Goal: Find specific page/section: Find specific page/section

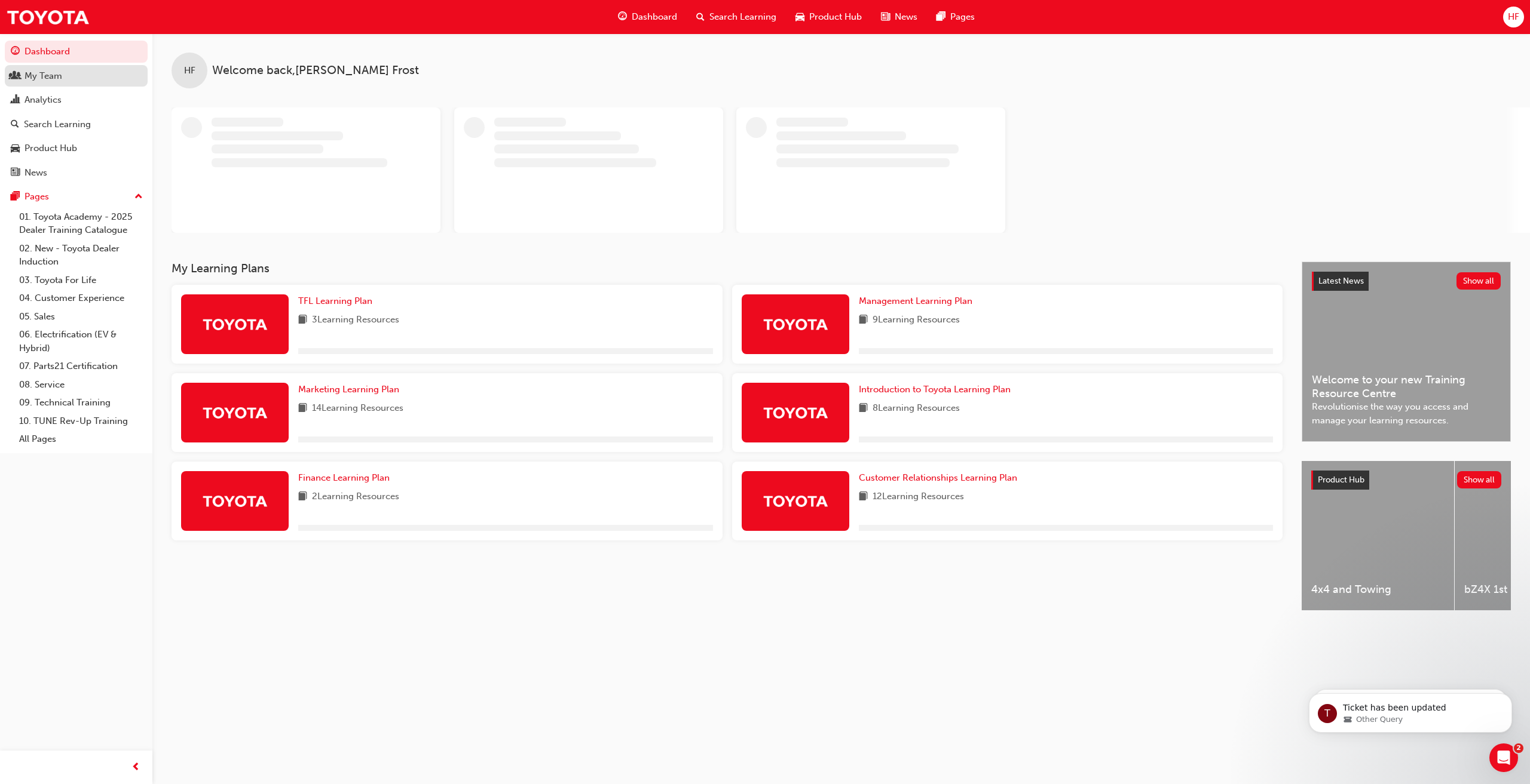
click at [46, 72] on div "My Team" at bounding box center [43, 76] width 37 height 13
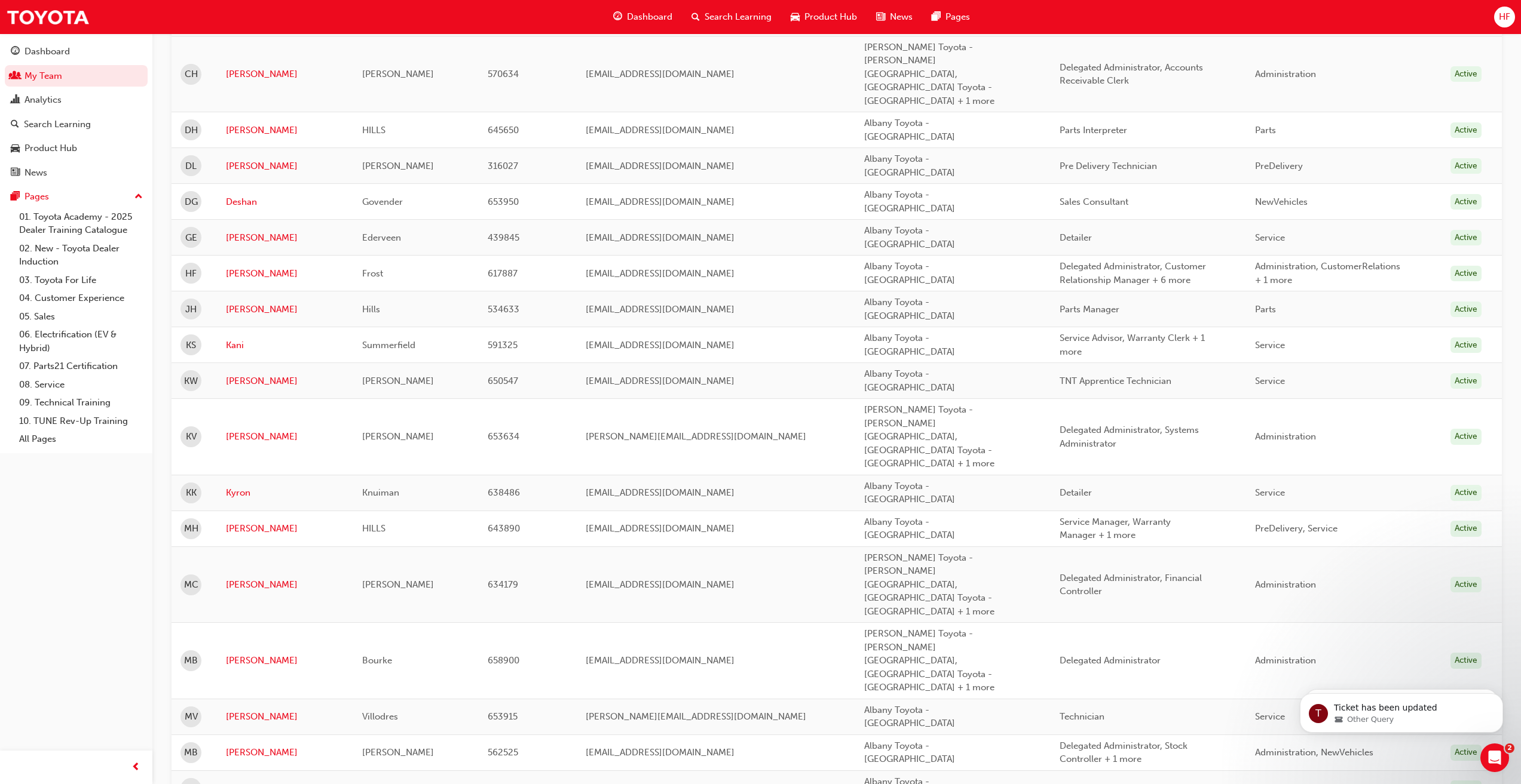
scroll to position [817, 0]
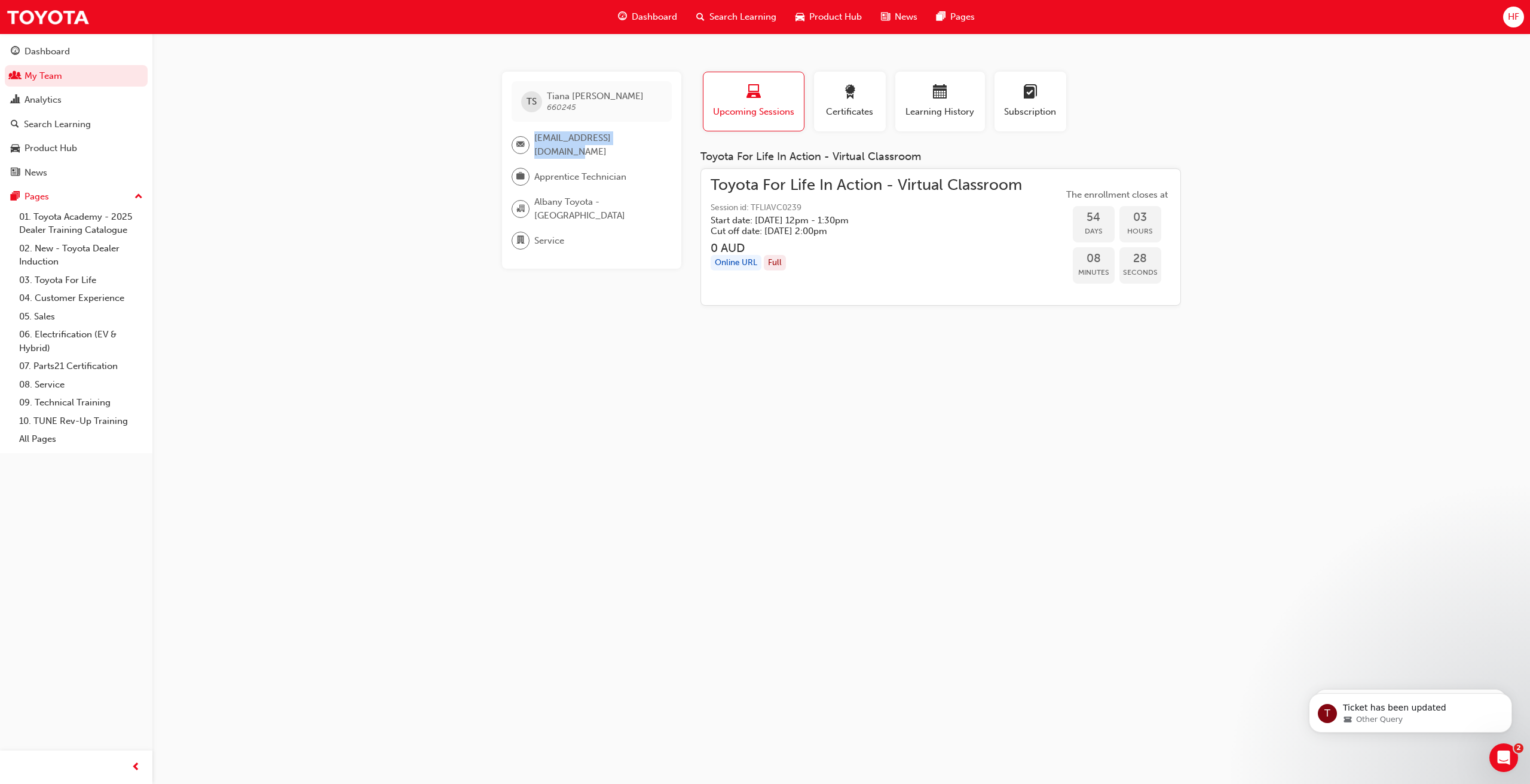
drag, startPoint x: 652, startPoint y: 138, endPoint x: 524, endPoint y: 138, distance: 128.0
click at [524, 138] on div "[EMAIL_ADDRESS][DOMAIN_NAME]" at bounding box center [586, 145] width 150 height 27
click at [1068, 433] on div "TS [PERSON_NAME] 660245 [EMAIL_ADDRESS][DOMAIN_NAME] Apprentice Technician [GEO…" at bounding box center [765, 392] width 1530 height 784
click at [559, 102] on span "[PERSON_NAME] 660245" at bounding box center [595, 101] width 96 height 22
click at [65, 74] on link "My Team" at bounding box center [76, 76] width 143 height 22
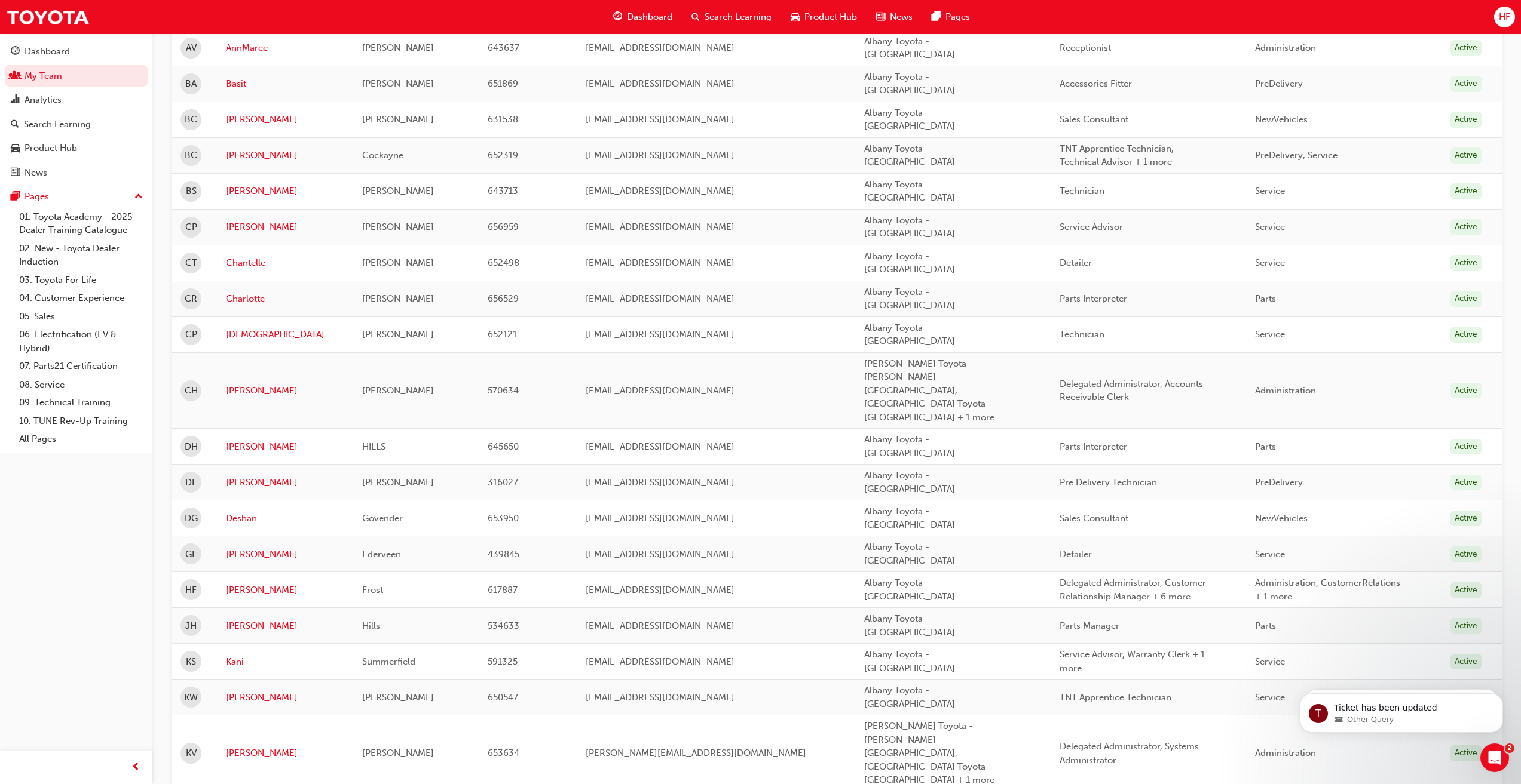
scroll to position [817, 0]
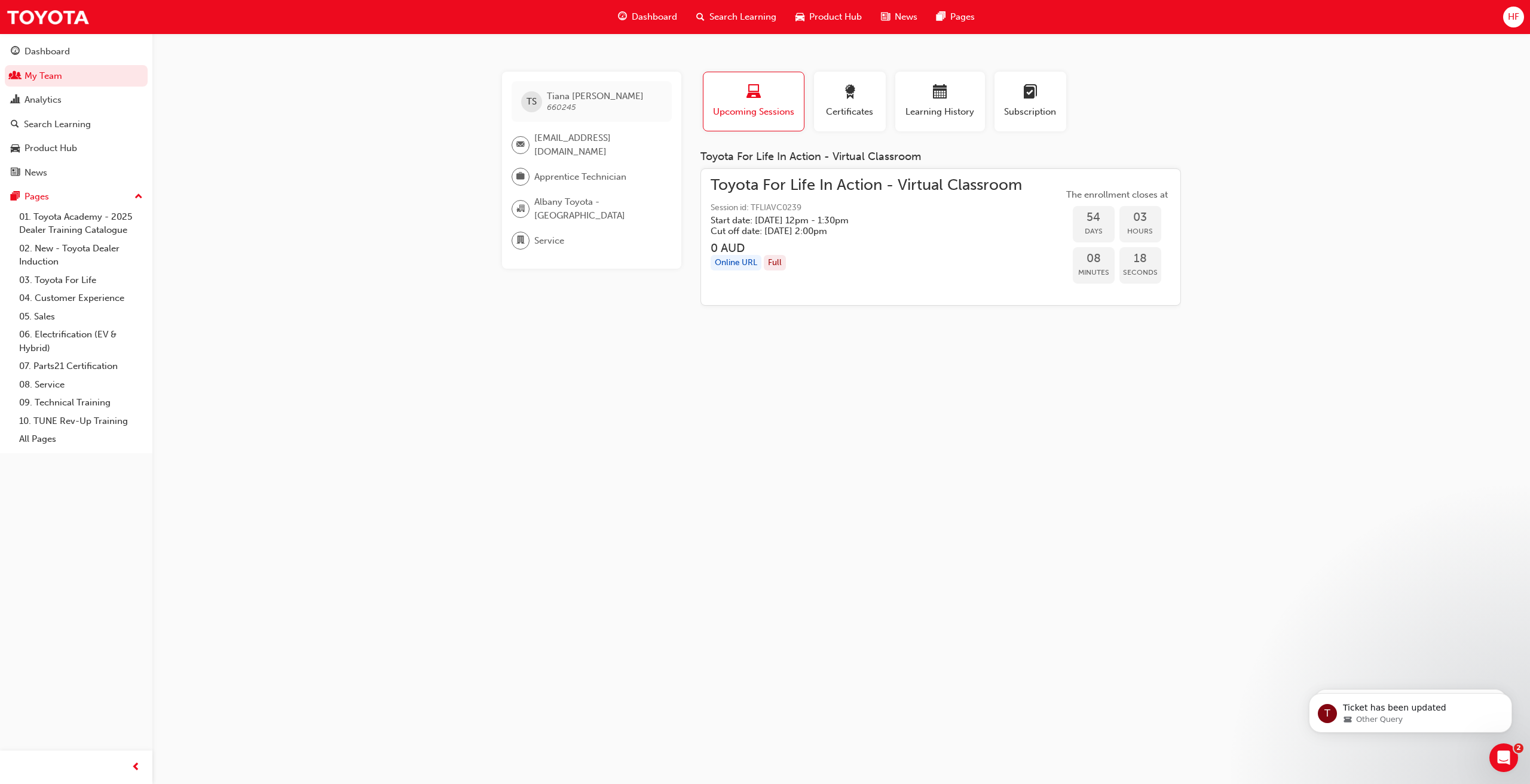
click at [579, 81] on div "TS [PERSON_NAME] 660245 [EMAIL_ADDRESS][DOMAIN_NAME] Apprentice Technician [GEO…" at bounding box center [592, 170] width 179 height 197
drag, startPoint x: 534, startPoint y: 96, endPoint x: 917, endPoint y: 250, distance: 412.8
click at [1030, 385] on div "TS [PERSON_NAME] 660245 [EMAIL_ADDRESS][DOMAIN_NAME] Apprentice Technician [GEO…" at bounding box center [765, 392] width 1530 height 784
